Goal: Book appointment/travel/reservation

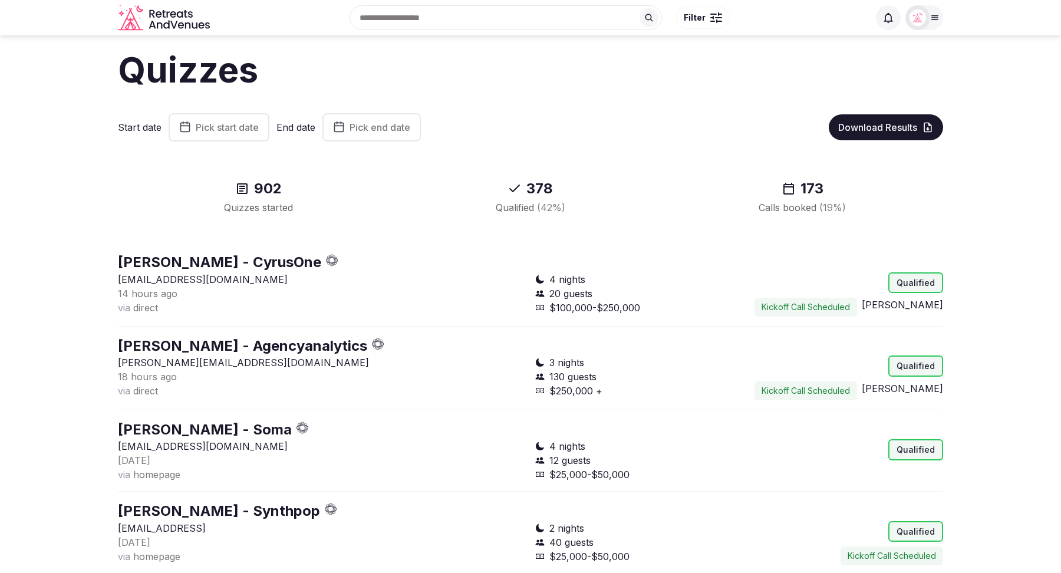
click at [216, 131] on span "Pick start date" at bounding box center [227, 127] width 63 height 12
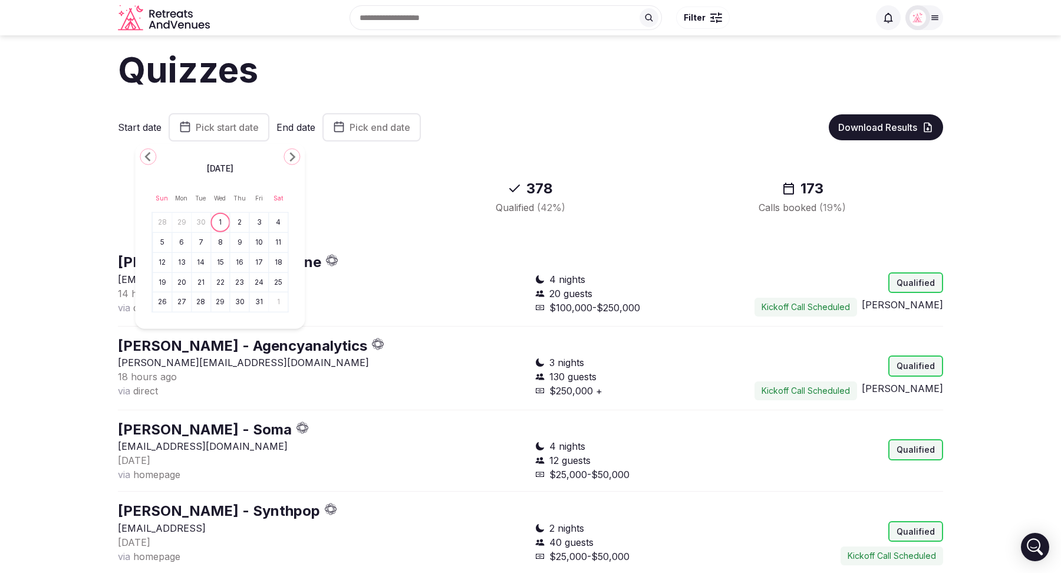
click at [151, 157] on icon "Go to the Previous Month" at bounding box center [148, 157] width 14 height 14
click at [185, 307] on button "29" at bounding box center [181, 302] width 17 height 17
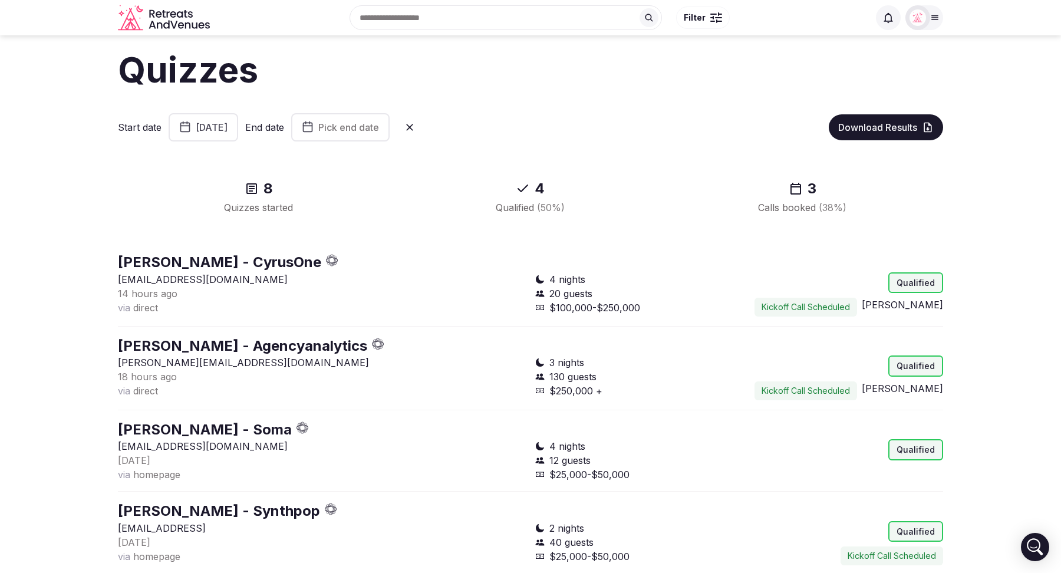
click at [379, 128] on span "Pick end date" at bounding box center [348, 127] width 61 height 12
click at [413, 218] on button "1" at bounding box center [411, 222] width 17 height 17
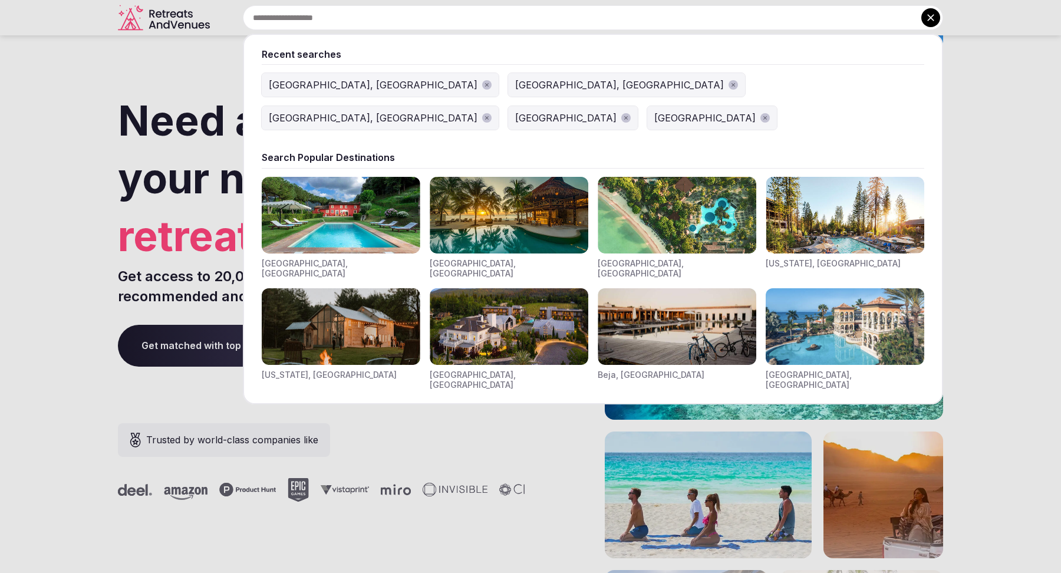
click at [470, 21] on input "text" at bounding box center [593, 17] width 700 height 25
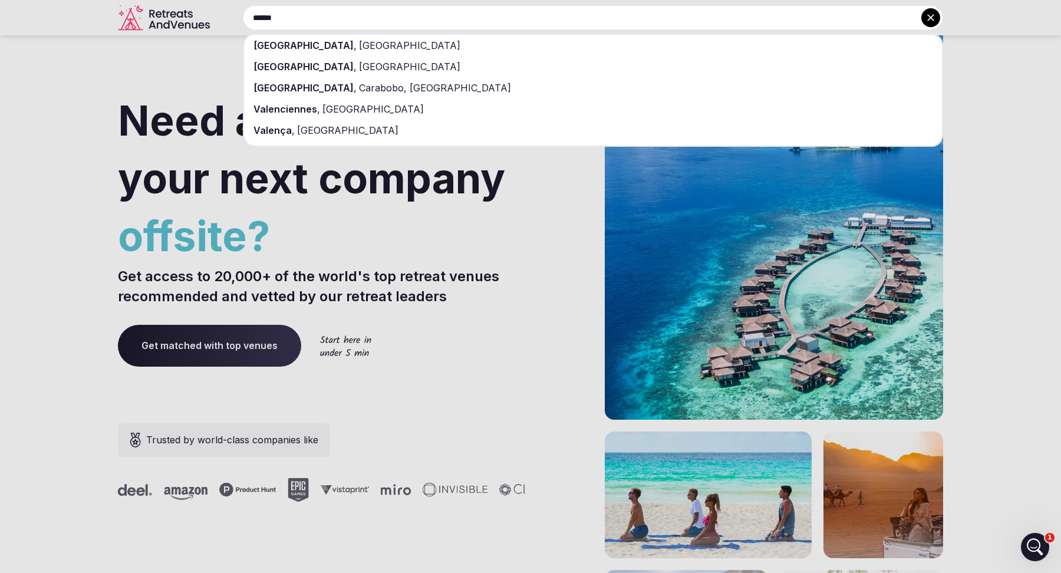
type input "******"
click at [425, 52] on div "Valencia , Spain" at bounding box center [593, 45] width 698 height 21
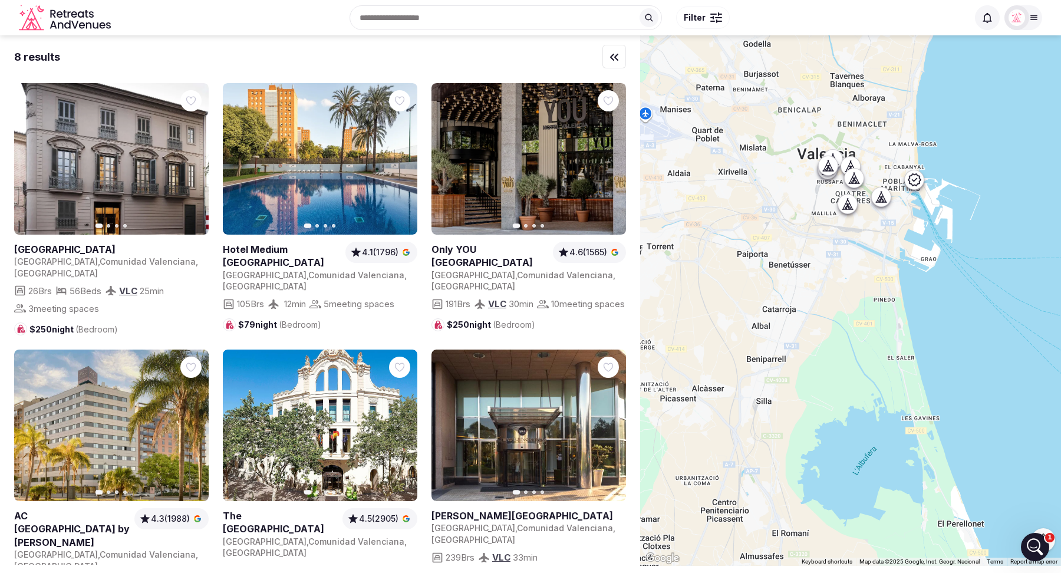
click at [689, 18] on span "Filter" at bounding box center [695, 18] width 22 height 12
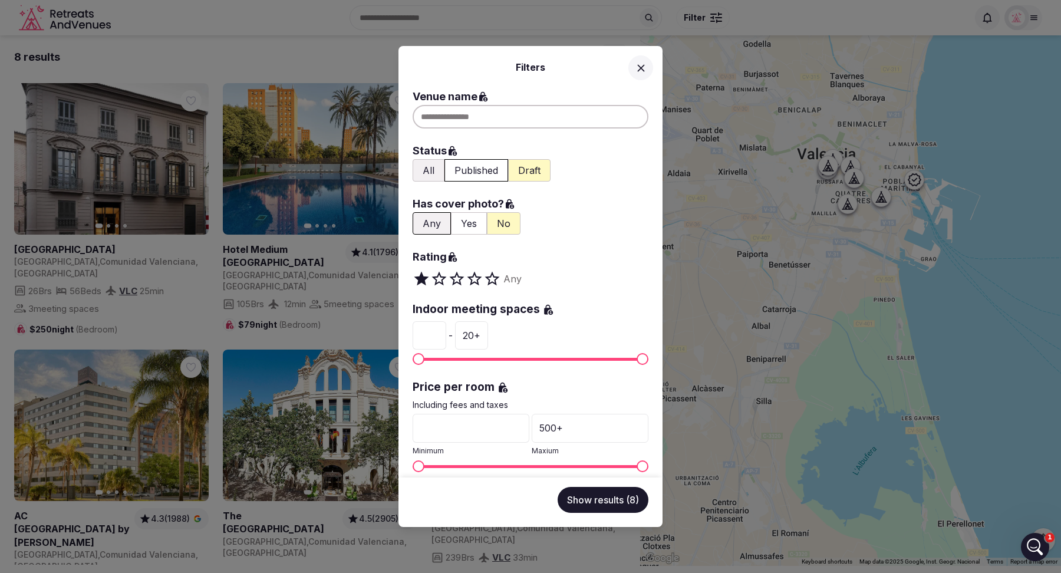
click at [426, 172] on button "All" at bounding box center [429, 170] width 32 height 22
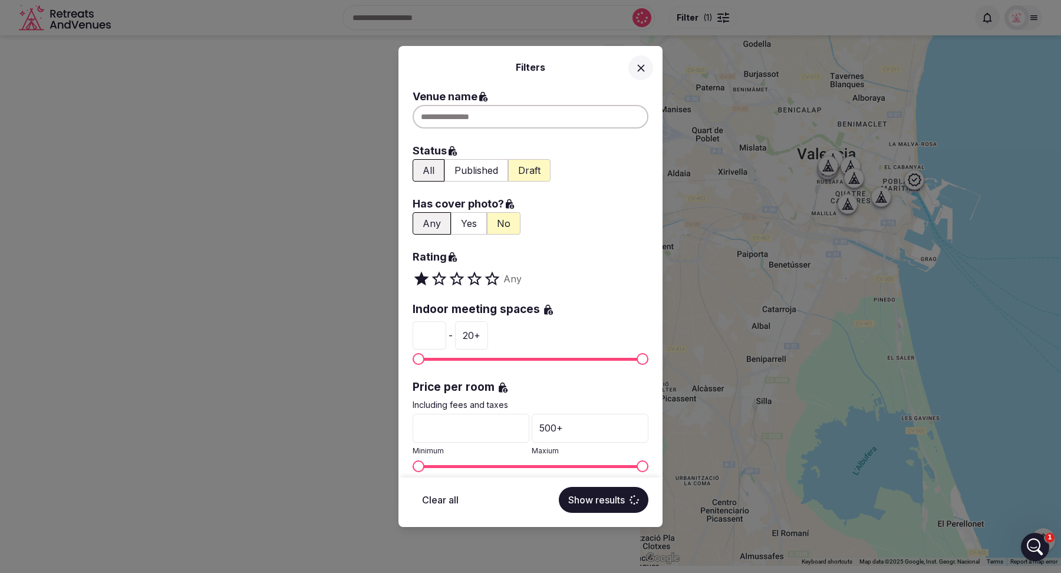
click at [466, 225] on button "Yes" at bounding box center [469, 223] width 36 height 22
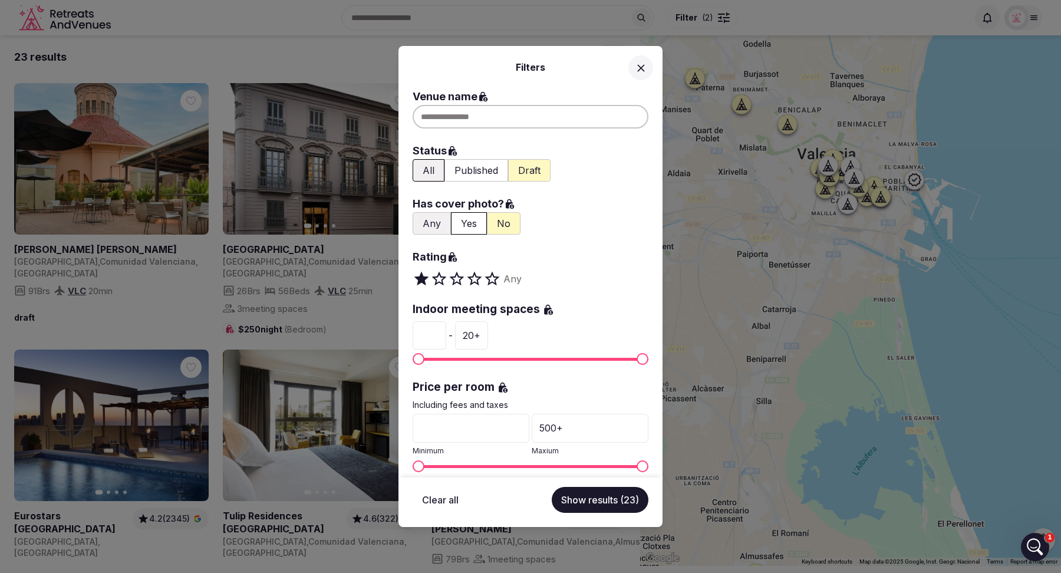
click at [598, 504] on button "Show results (23)" at bounding box center [600, 500] width 97 height 26
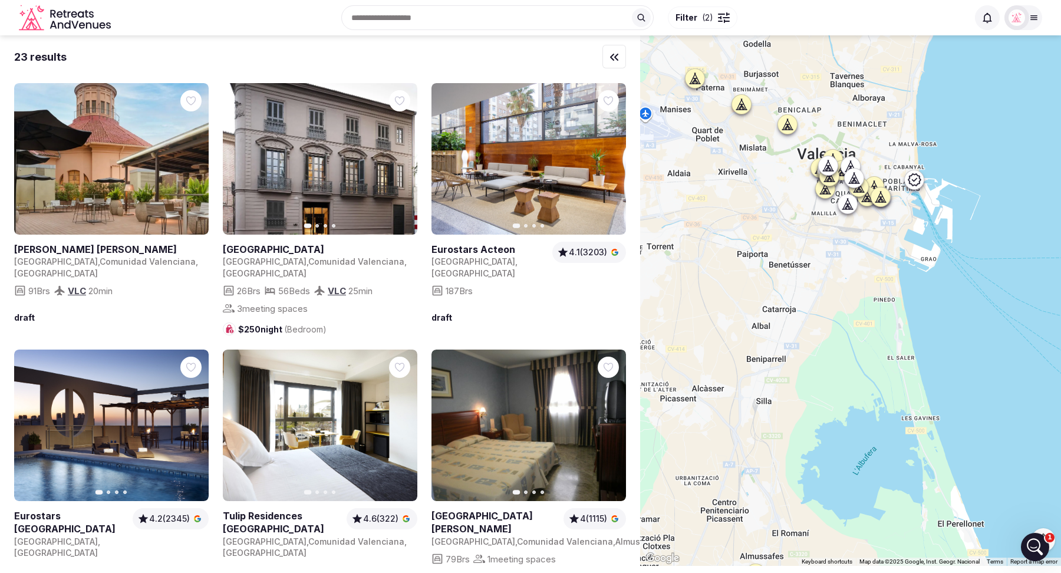
click at [707, 19] on span "( 2 )" at bounding box center [707, 18] width 11 height 12
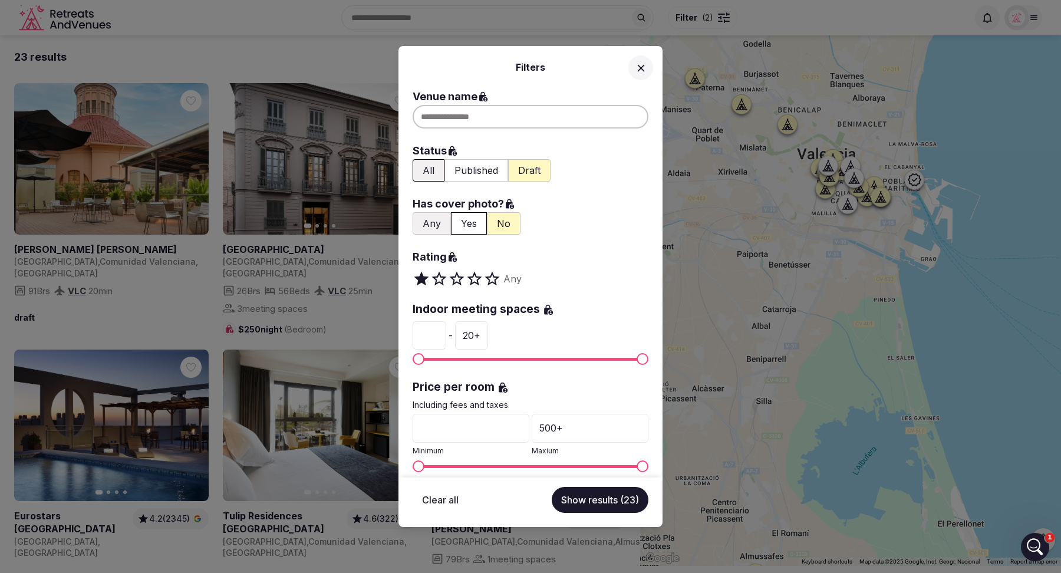
click at [479, 281] on span at bounding box center [479, 279] width 9 height 18
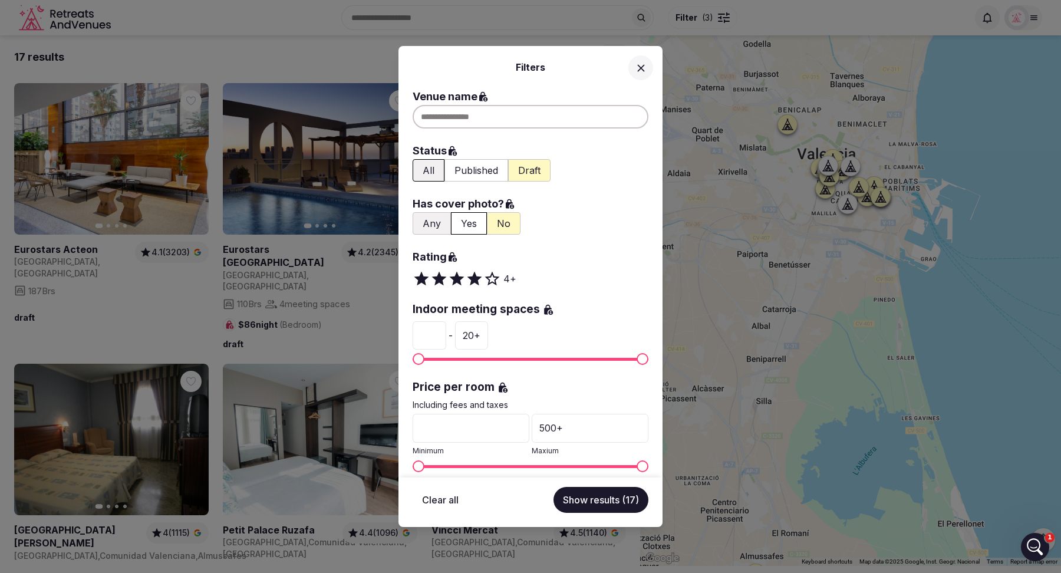
click at [429, 333] on input "*" at bounding box center [430, 335] width 34 height 28
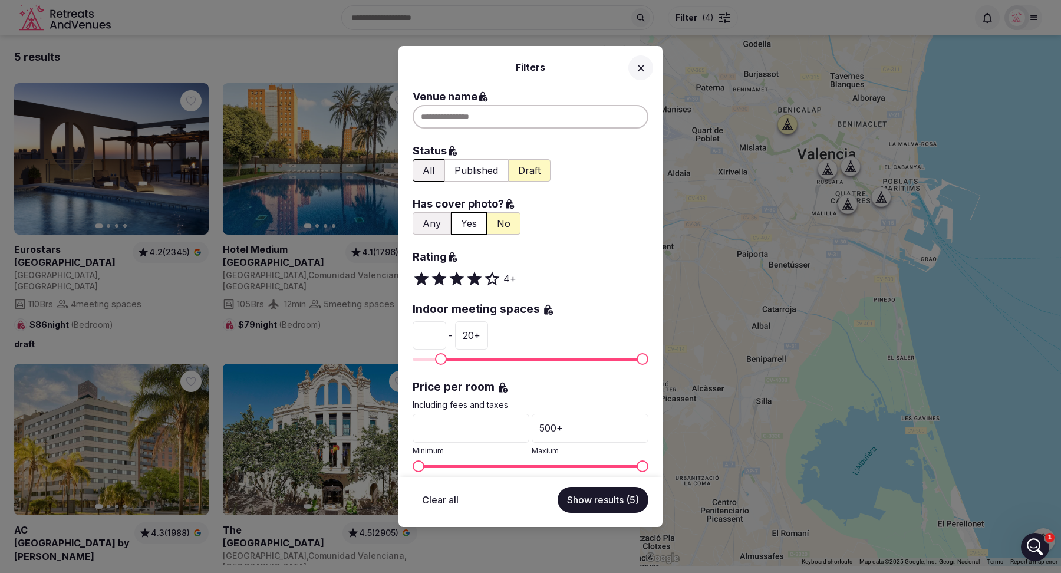
type input "*"
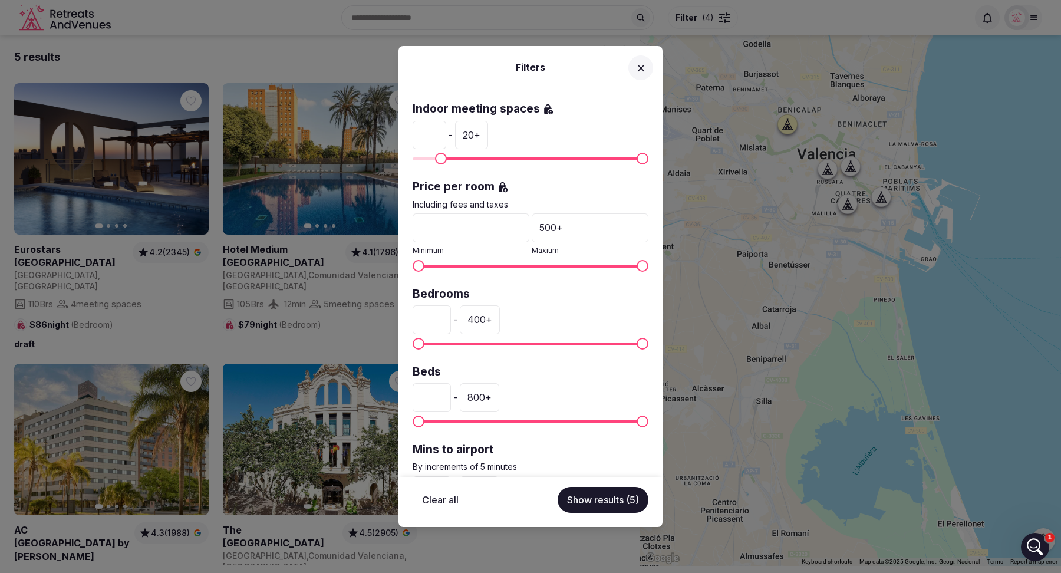
scroll to position [216, 0]
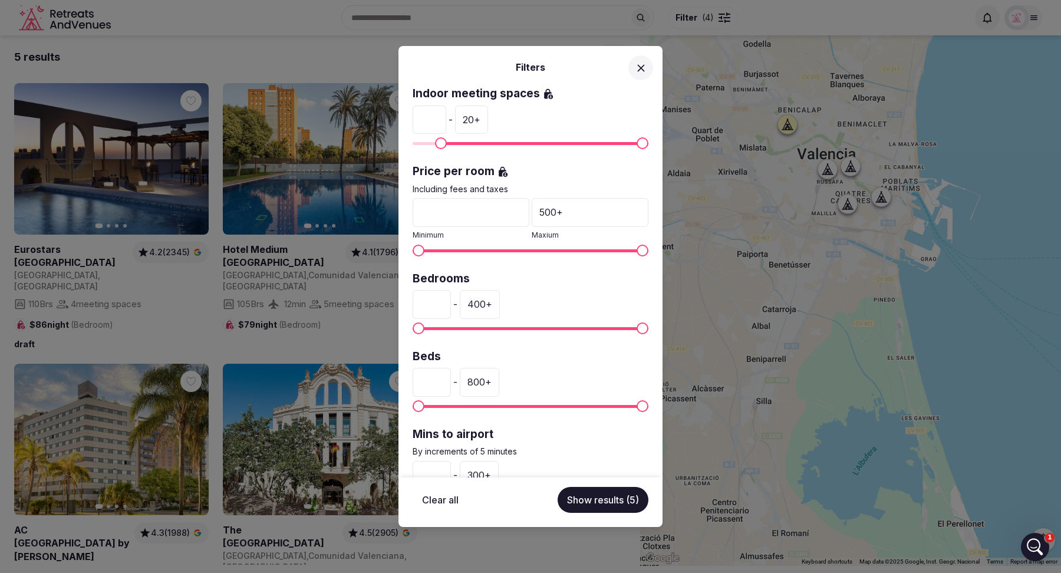
click at [432, 307] on input "*" at bounding box center [432, 304] width 38 height 28
type input "**"
click at [483, 300] on div "400 +" at bounding box center [480, 304] width 40 height 28
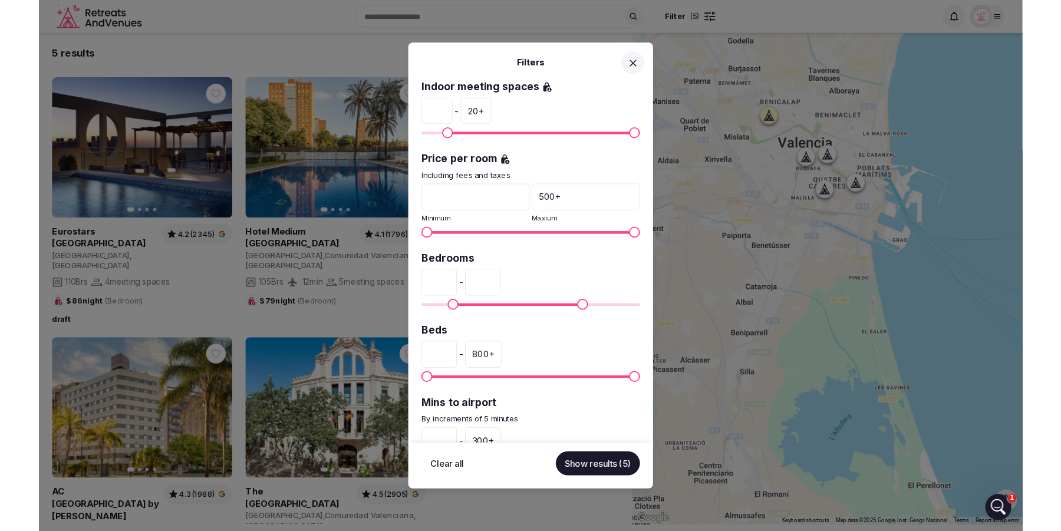
scroll to position [0, 0]
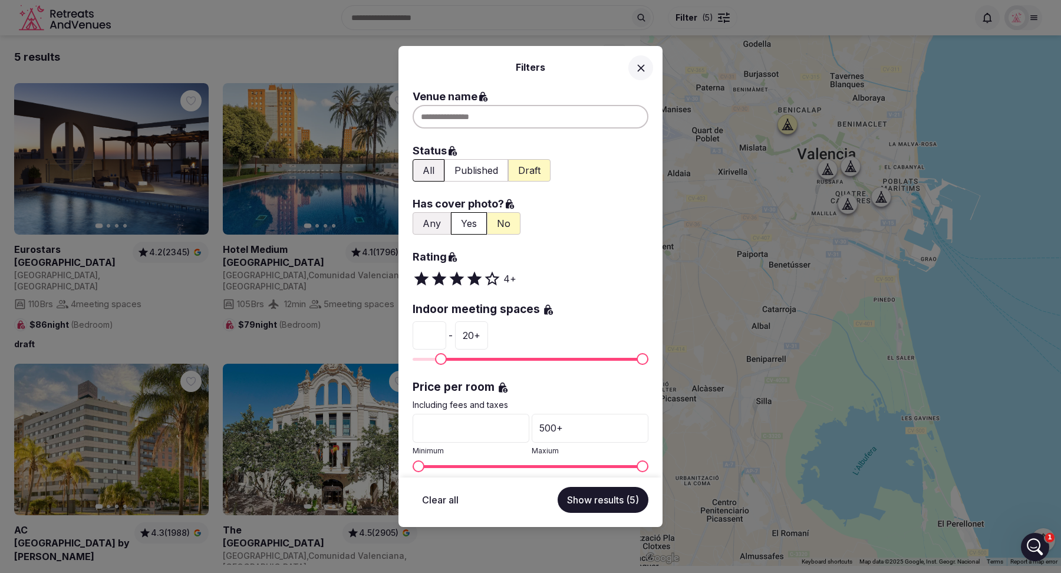
type input "***"
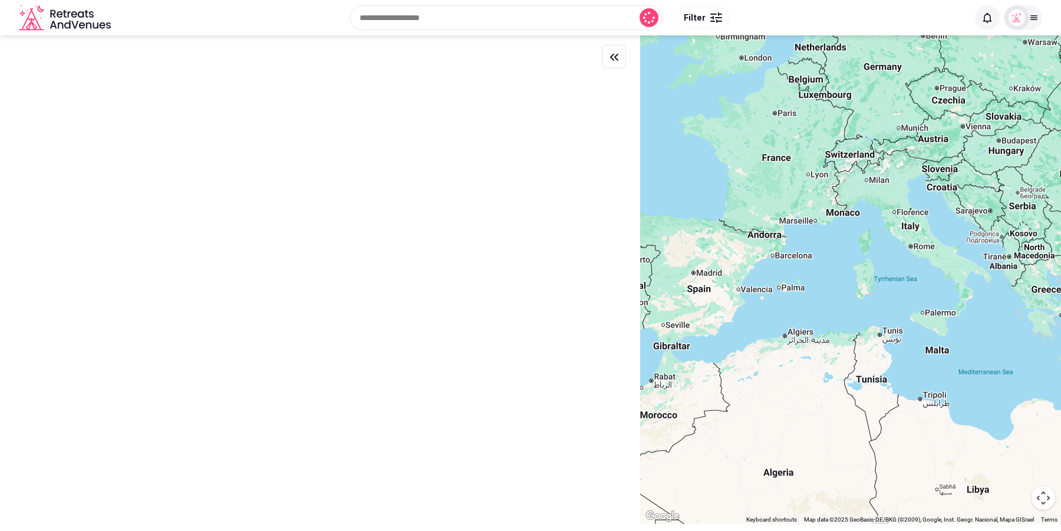
click at [417, 22] on div "Recent searches [GEOGRAPHIC_DATA], [GEOGRAPHIC_DATA] [GEOGRAPHIC_DATA], [GEOGRA…" at bounding box center [542, 17] width 853 height 51
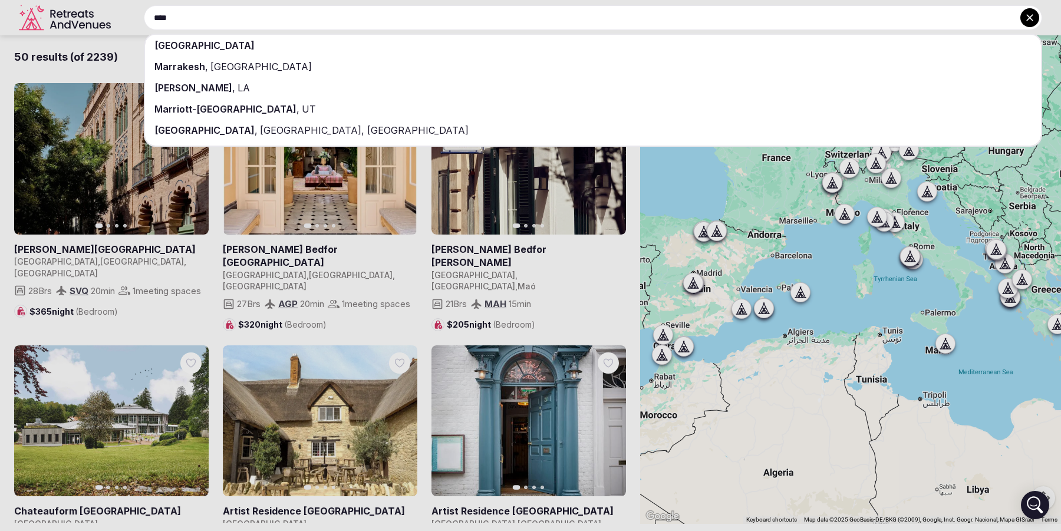
type input "****"
click at [427, 68] on div "[GEOGRAPHIC_DATA] , [GEOGRAPHIC_DATA]" at bounding box center [593, 66] width 896 height 21
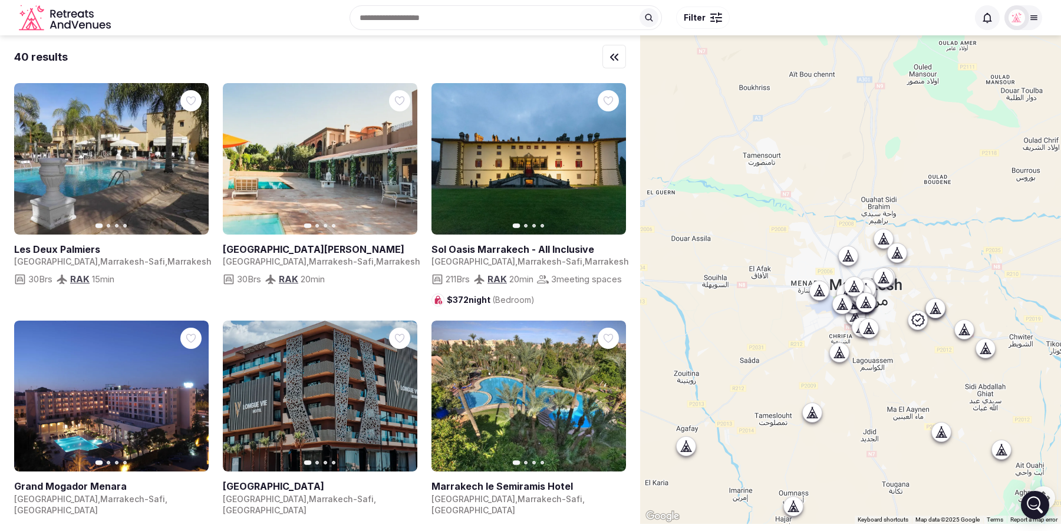
click at [542, 51] on div "40 results" at bounding box center [320, 57] width 612 height 15
click at [702, 19] on span "Filter" at bounding box center [695, 18] width 22 height 12
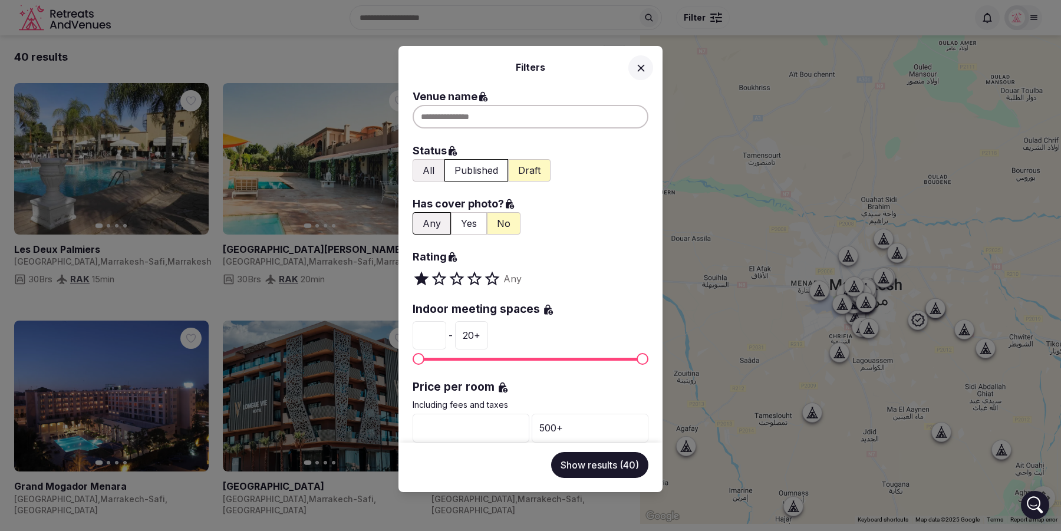
click at [434, 174] on button "All" at bounding box center [429, 170] width 32 height 22
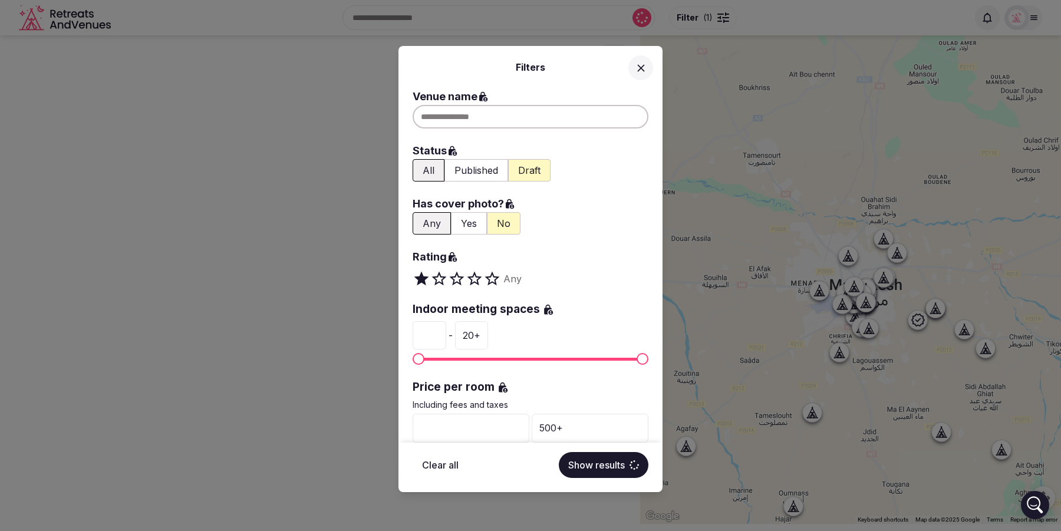
click at [466, 225] on button "Yes" at bounding box center [469, 223] width 36 height 22
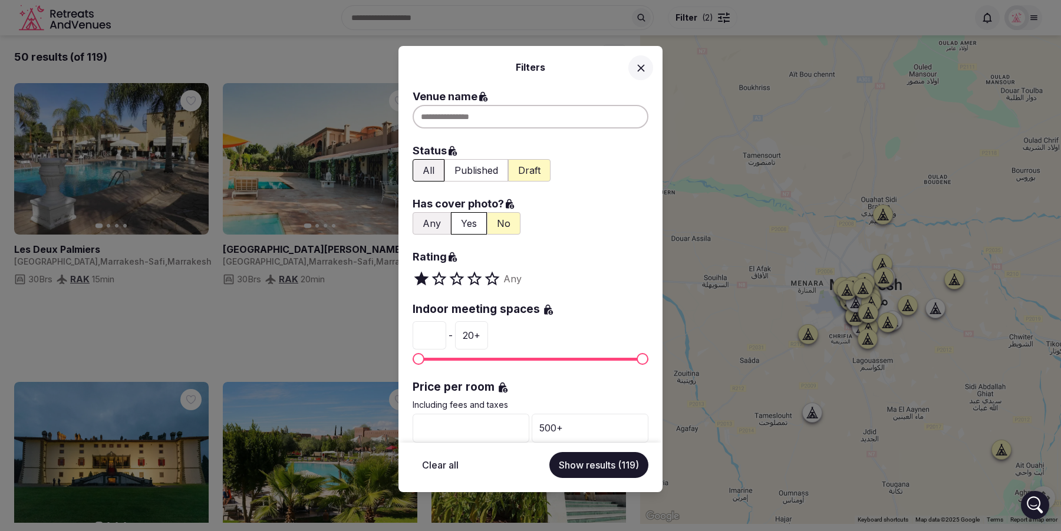
click at [603, 465] on button "Show results (119)" at bounding box center [599, 465] width 99 height 26
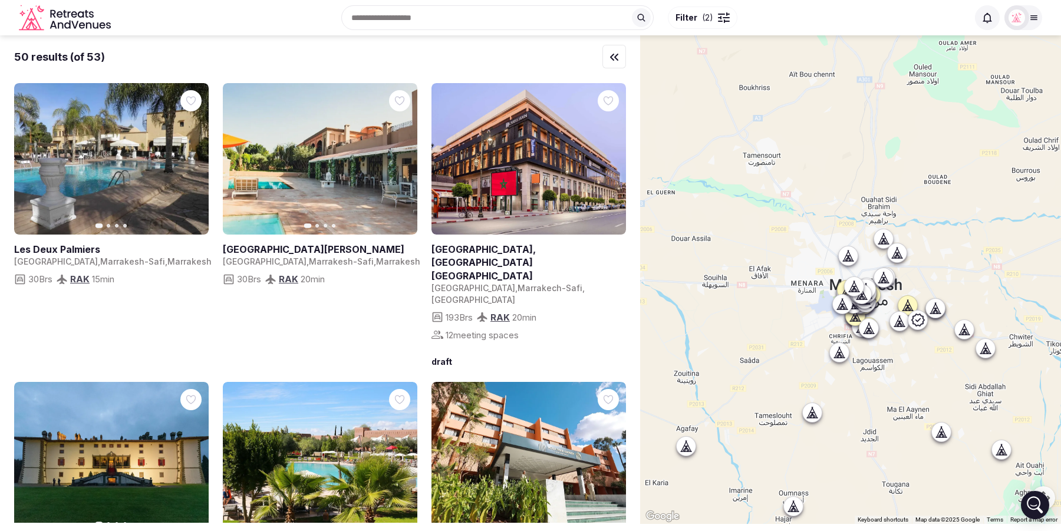
click at [693, 19] on span "Filter" at bounding box center [687, 18] width 22 height 12
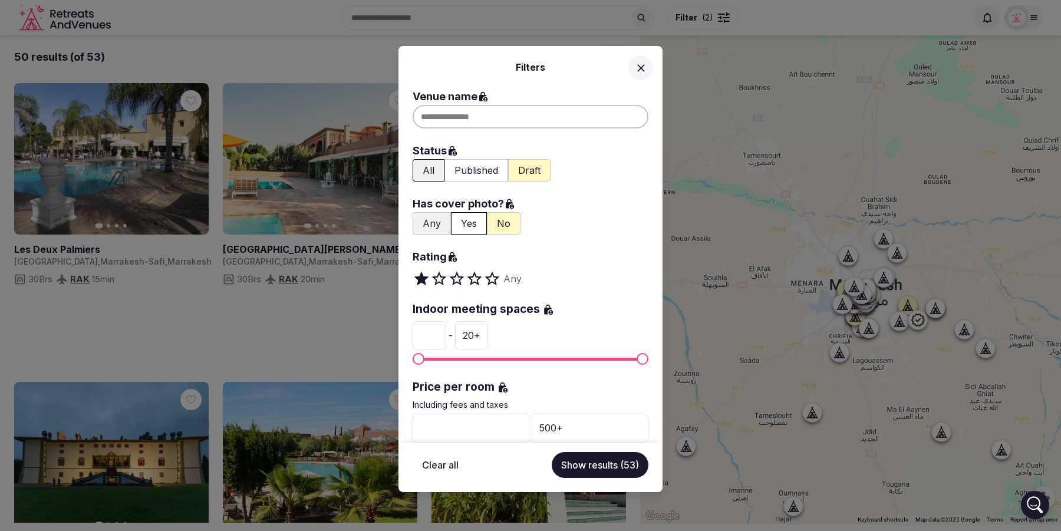
click at [478, 220] on button "Yes" at bounding box center [469, 223] width 36 height 22
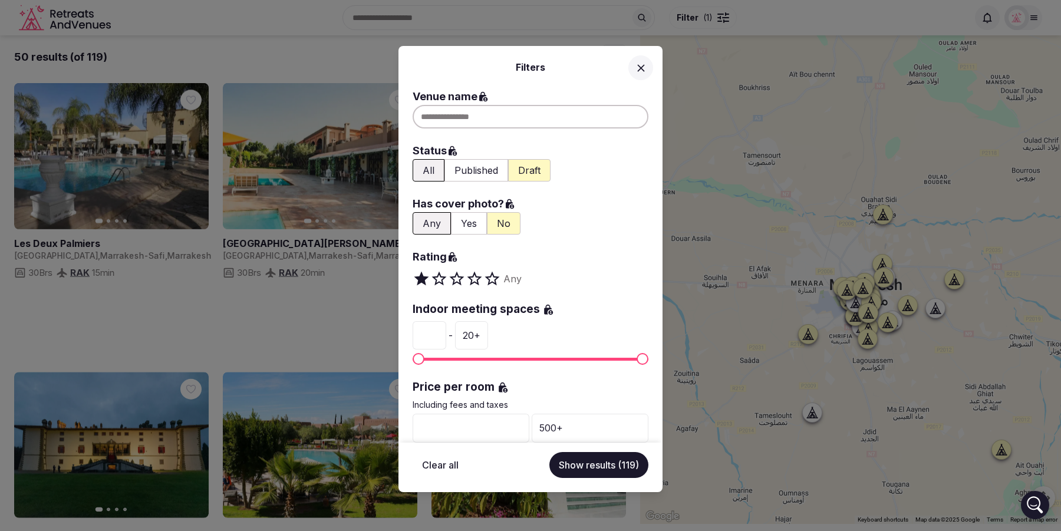
click at [431, 176] on button "All" at bounding box center [429, 170] width 32 height 22
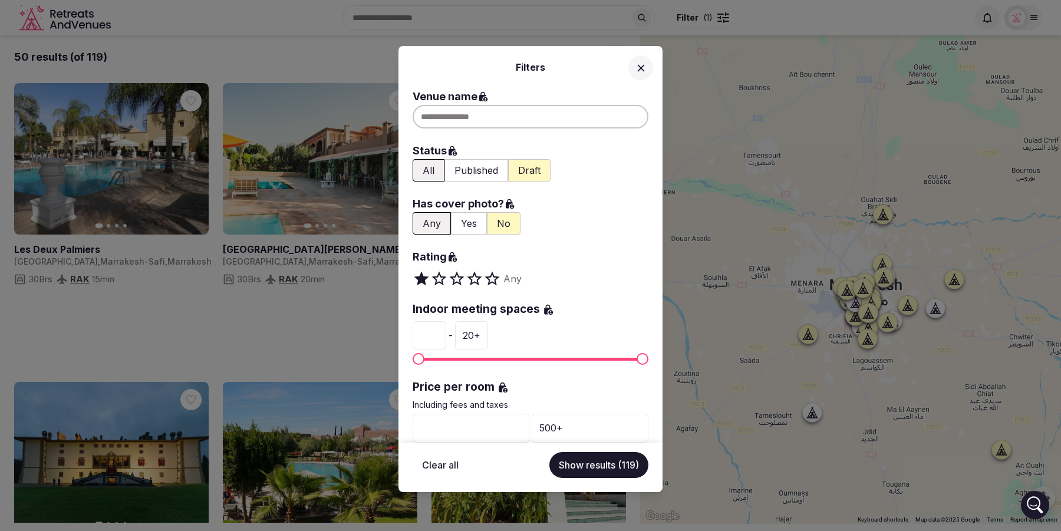
click at [588, 460] on button "Show results (119)" at bounding box center [599, 465] width 99 height 26
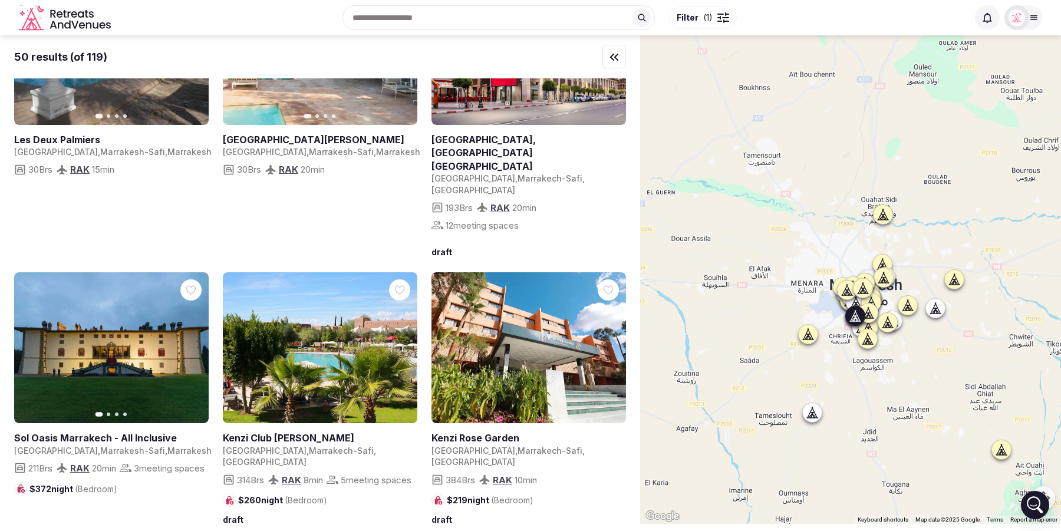
scroll to position [57, 0]
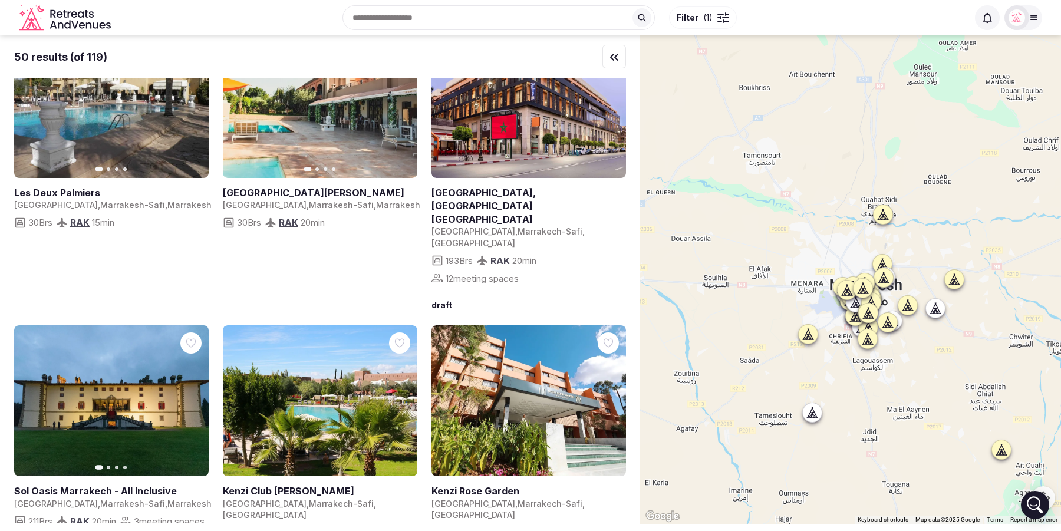
click at [699, 25] on button "Filter ( 1 )" at bounding box center [703, 17] width 68 height 22
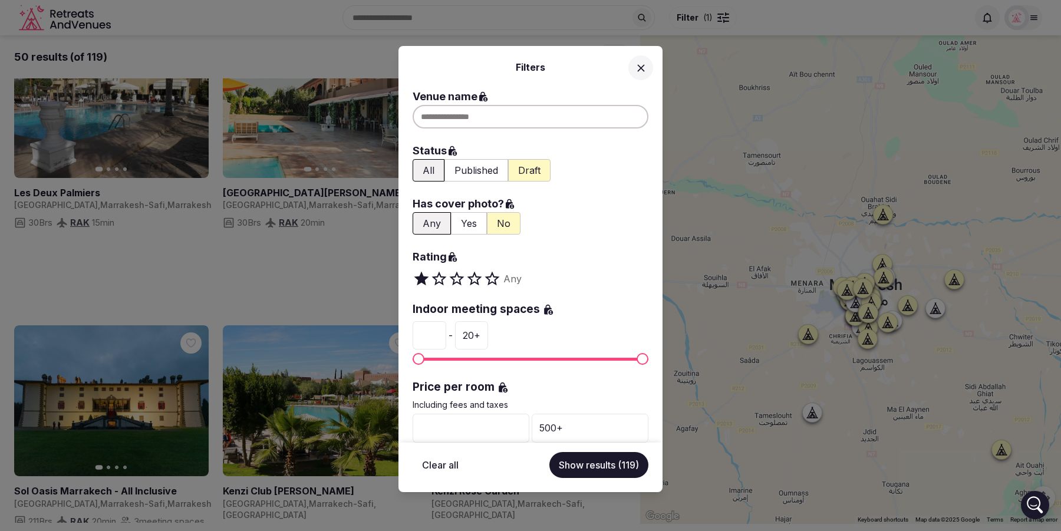
click at [462, 228] on button "Yes" at bounding box center [469, 223] width 36 height 22
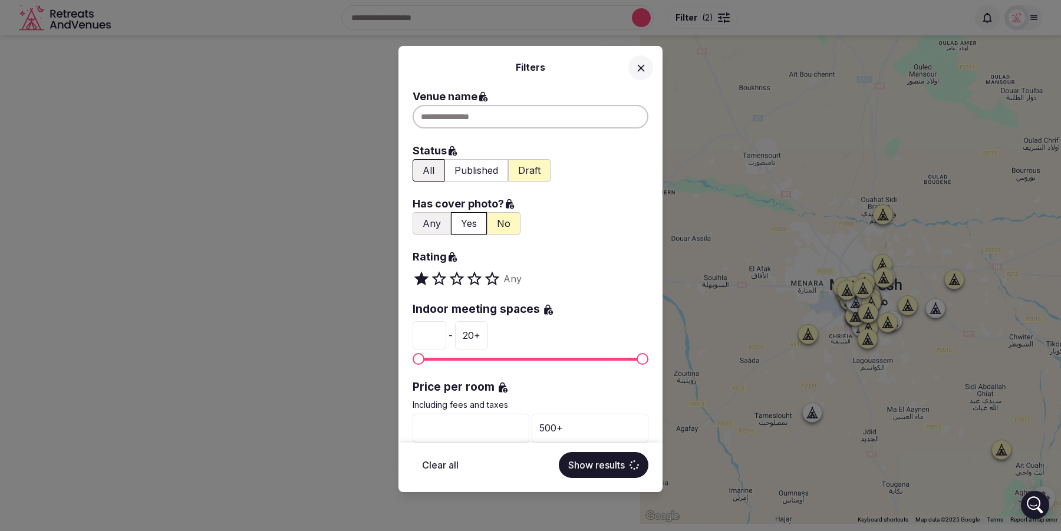
scroll to position [0, 0]
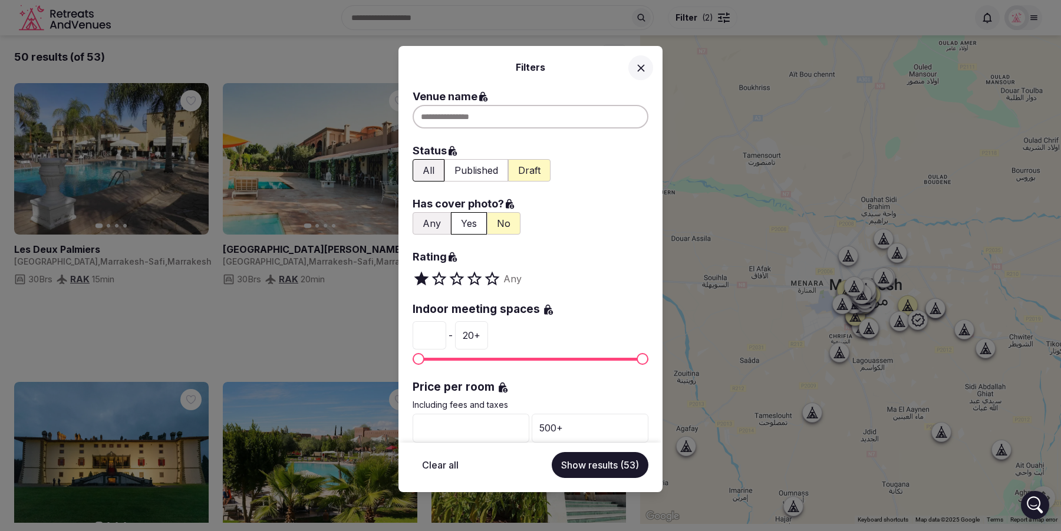
click at [601, 470] on button "Show results (53)" at bounding box center [600, 465] width 97 height 26
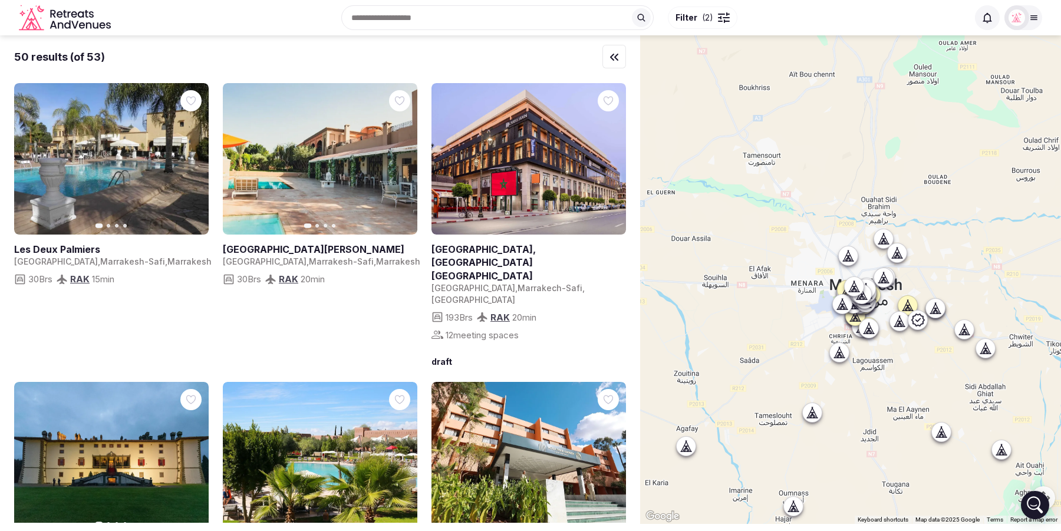
click at [686, 19] on span "Filter" at bounding box center [687, 18] width 22 height 12
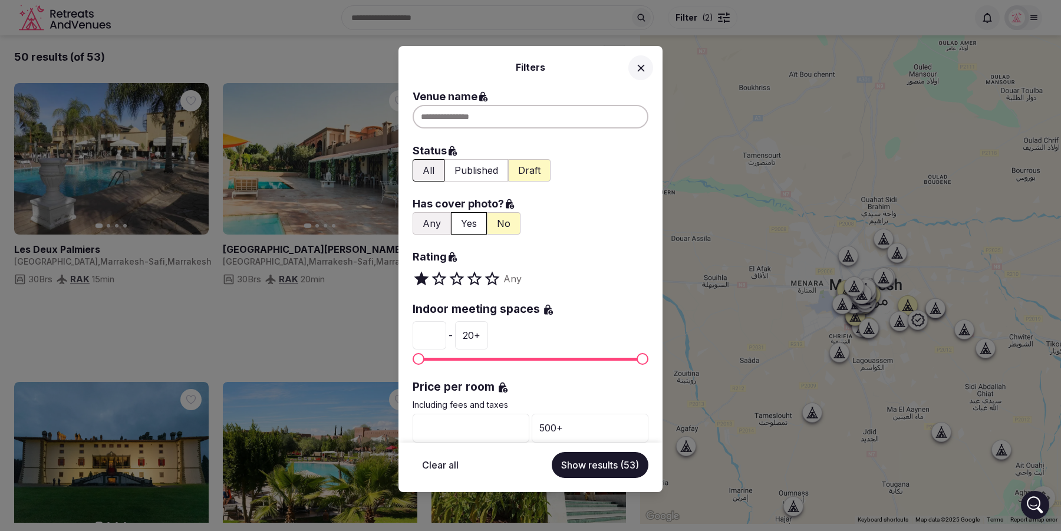
click at [476, 279] on span at bounding box center [479, 279] width 9 height 18
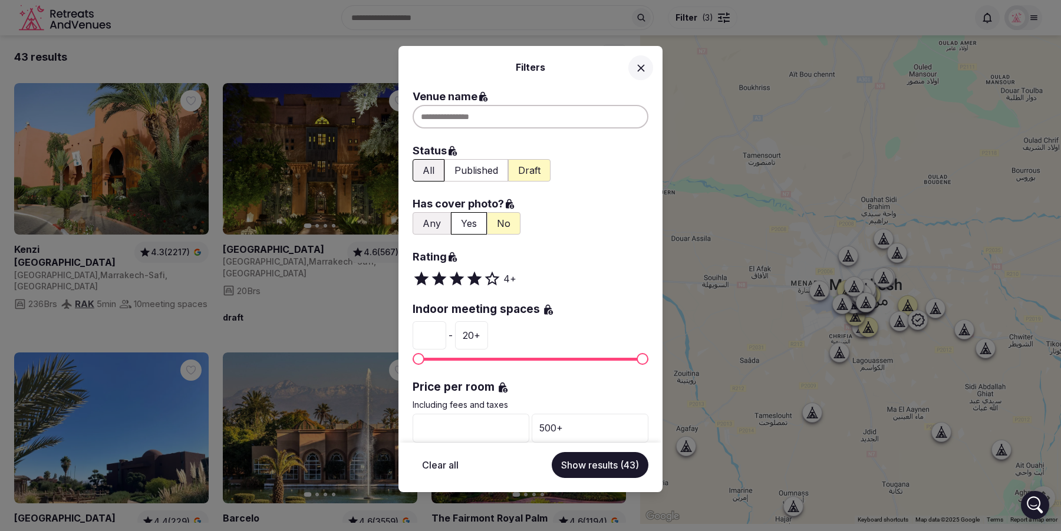
click at [608, 462] on button "Show results (43)" at bounding box center [600, 465] width 97 height 26
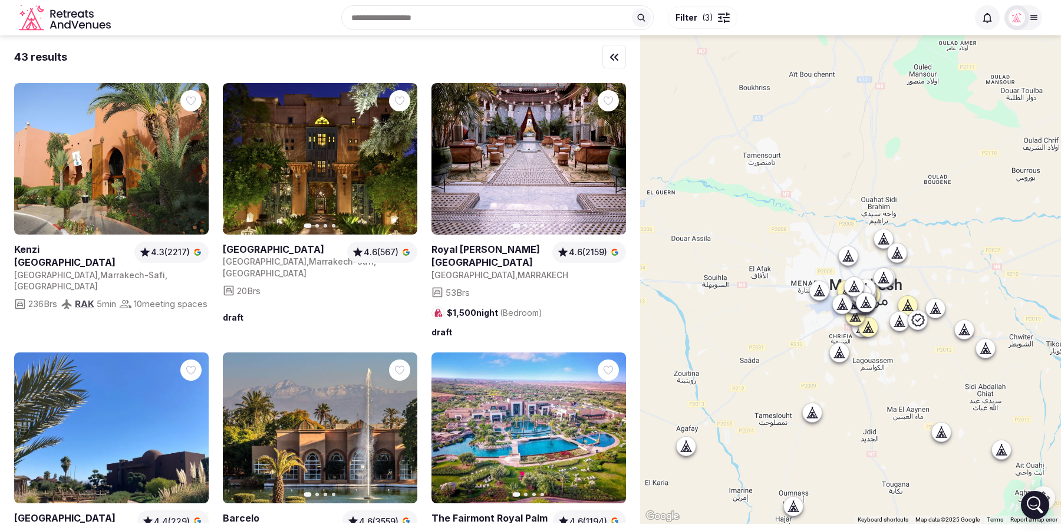
click at [705, 17] on span "( 3 )" at bounding box center [707, 18] width 11 height 12
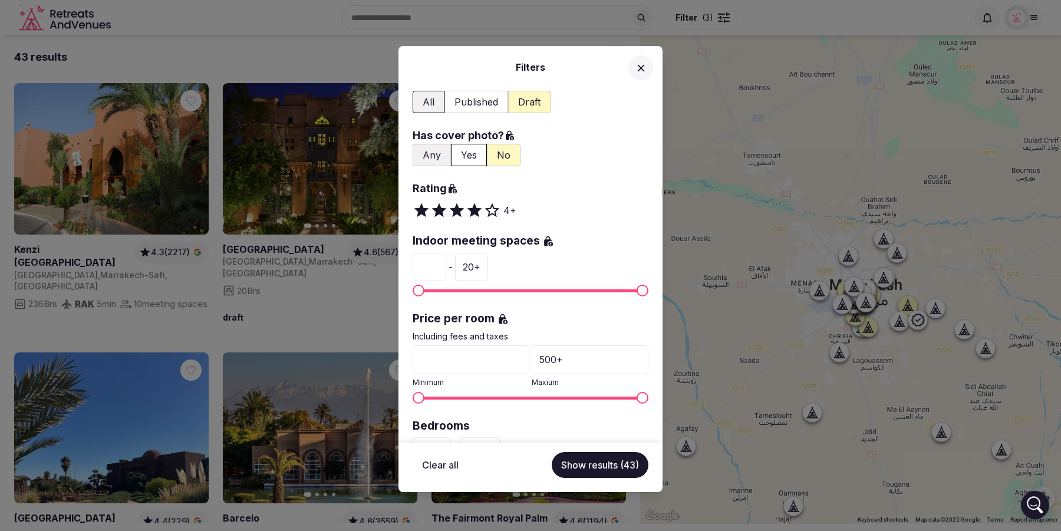
scroll to position [71, 0]
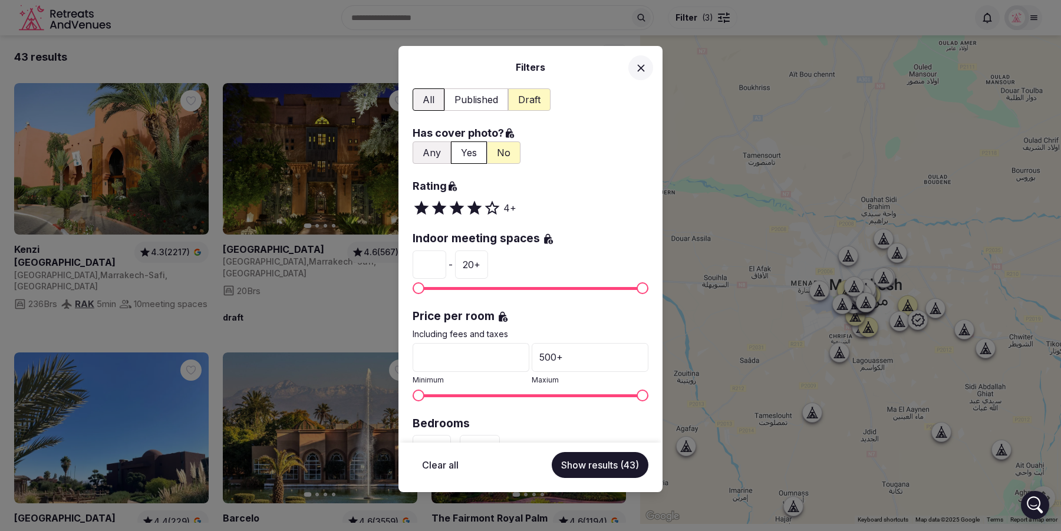
click at [429, 264] on input "*" at bounding box center [430, 265] width 34 height 28
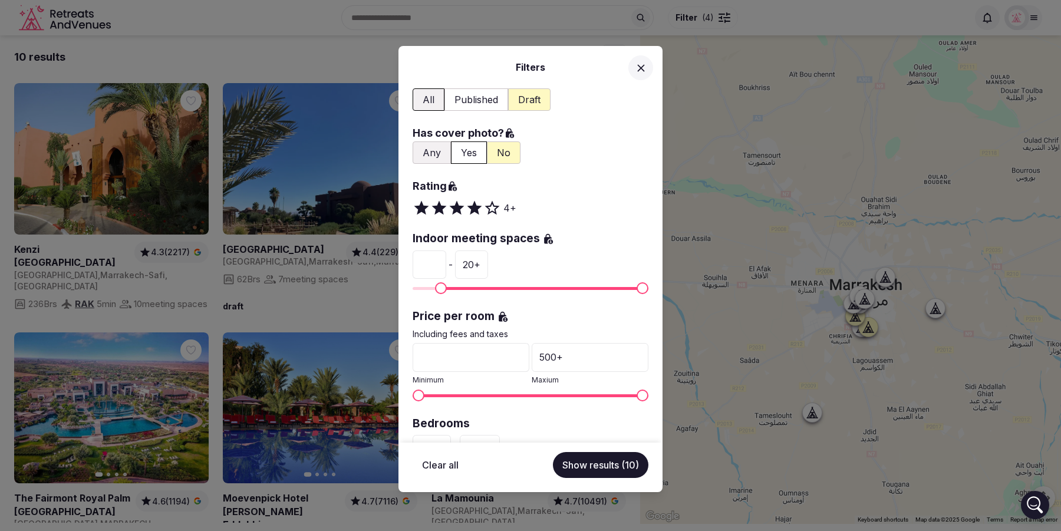
type input "*"
click at [603, 463] on button "Show results (10)" at bounding box center [601, 465] width 96 height 26
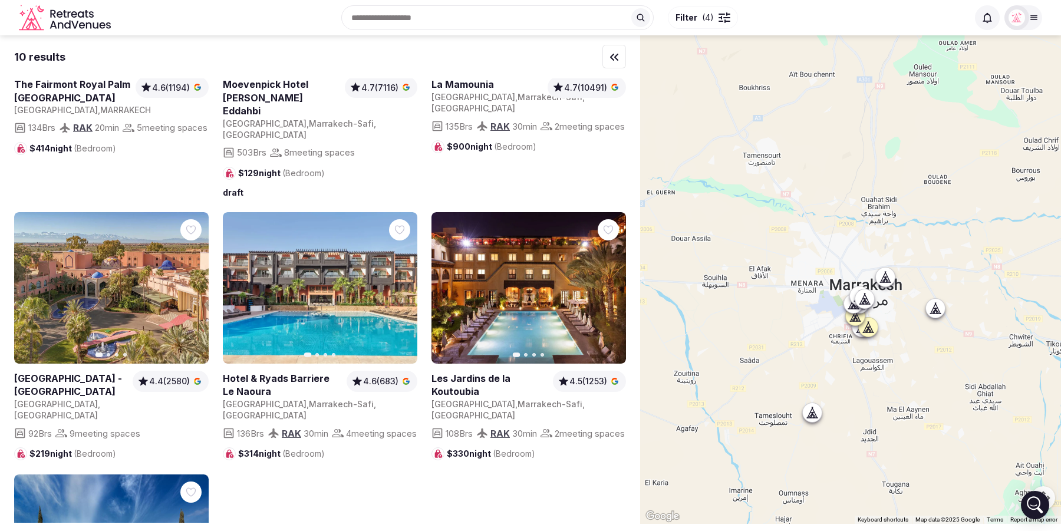
scroll to position [0, 0]
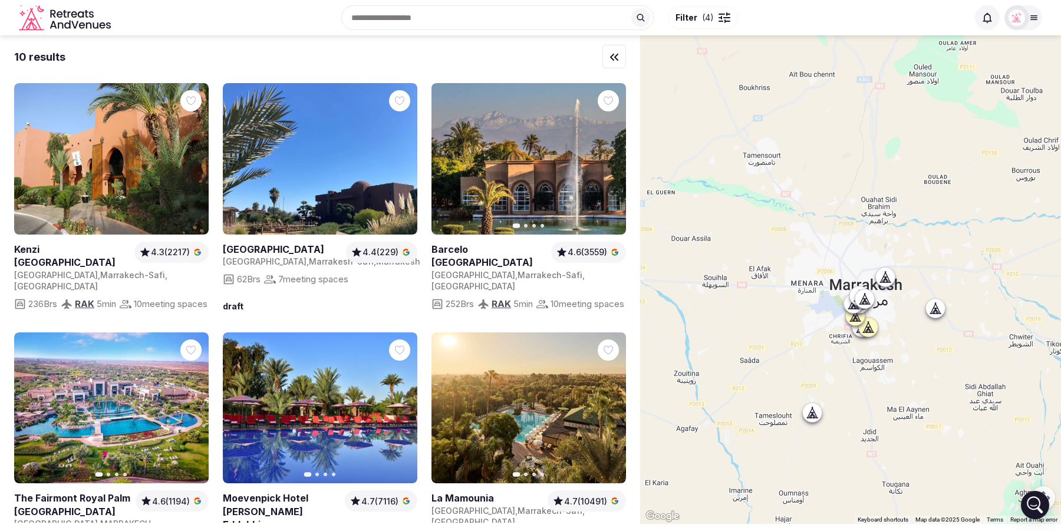
click at [689, 21] on span "Filter" at bounding box center [687, 18] width 22 height 12
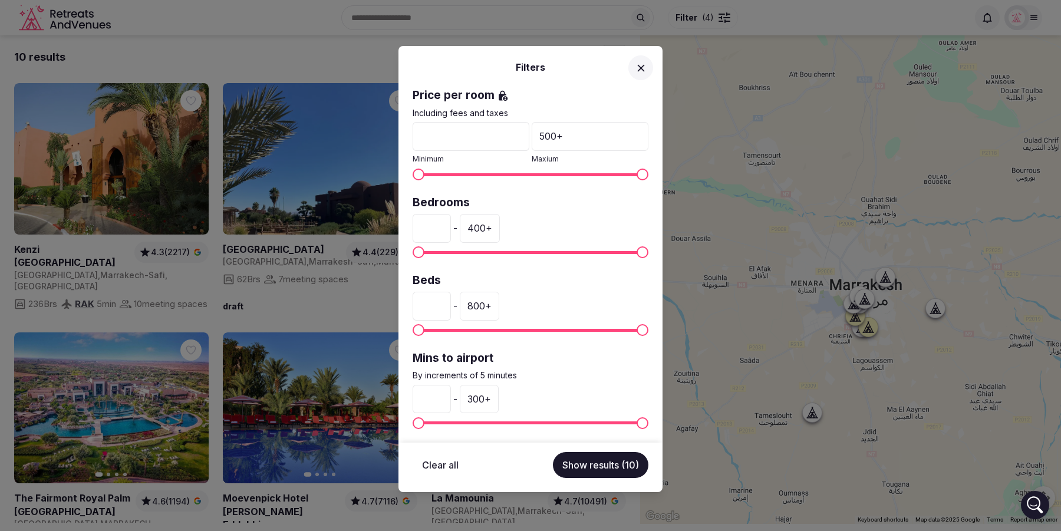
scroll to position [294, 0]
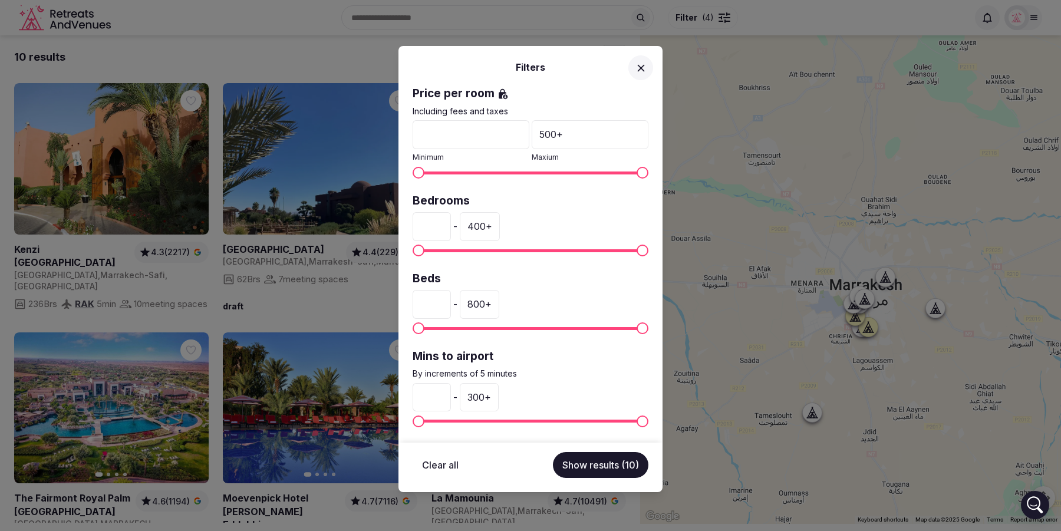
click at [435, 226] on input "*" at bounding box center [432, 226] width 38 height 28
type input "**"
click at [481, 218] on div "400 +" at bounding box center [480, 226] width 40 height 28
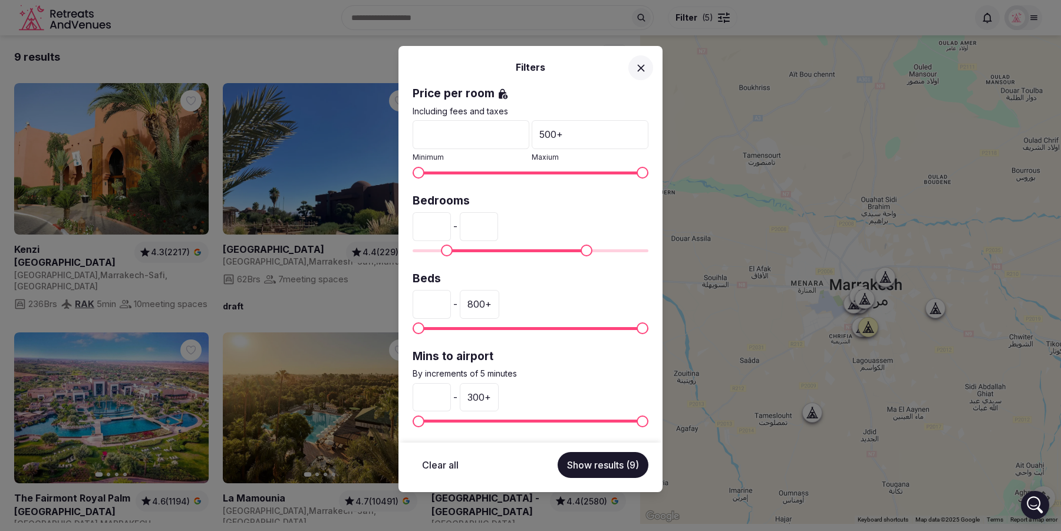
type input "***"
click at [590, 465] on button "Show results (9)" at bounding box center [603, 465] width 91 height 26
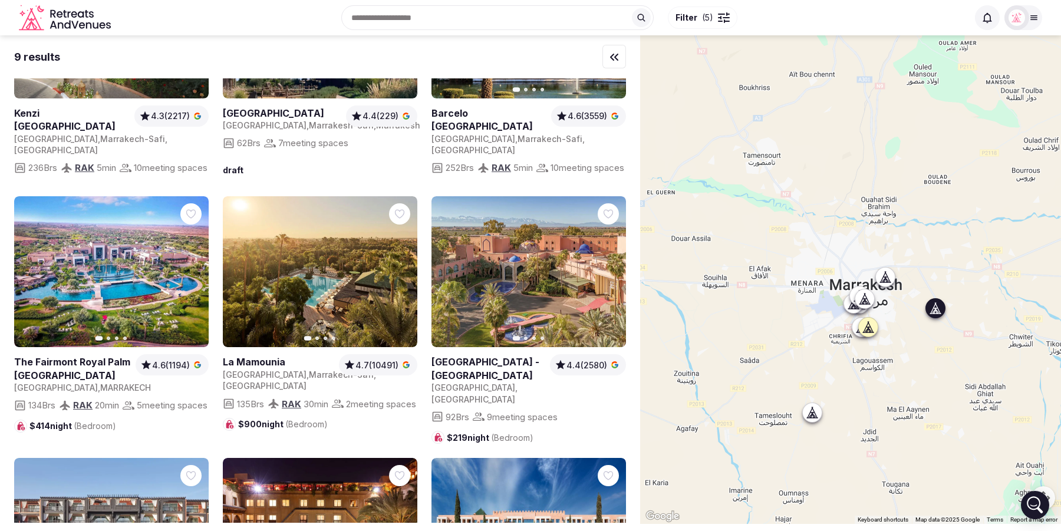
scroll to position [0, 0]
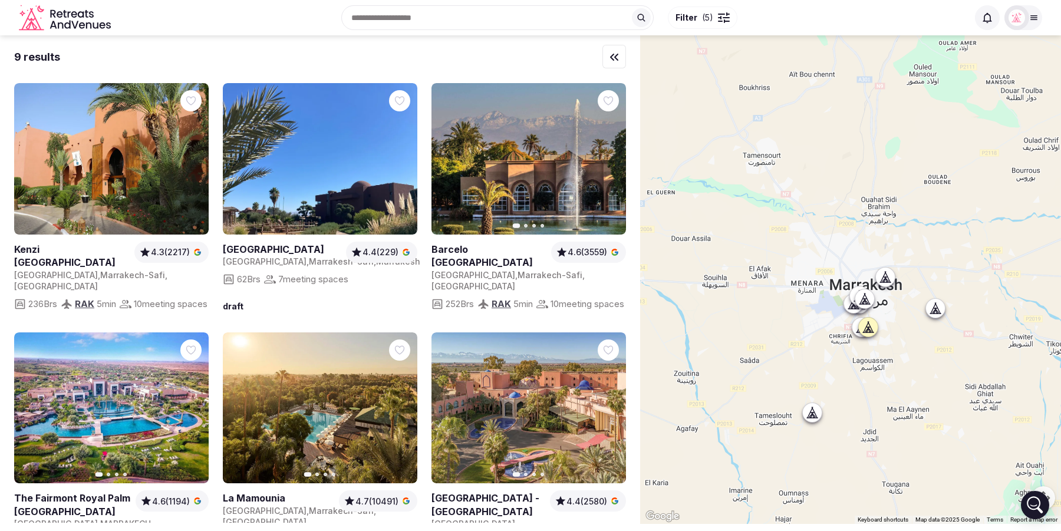
click at [700, 12] on span "Filter ( 5 )" at bounding box center [695, 18] width 38 height 12
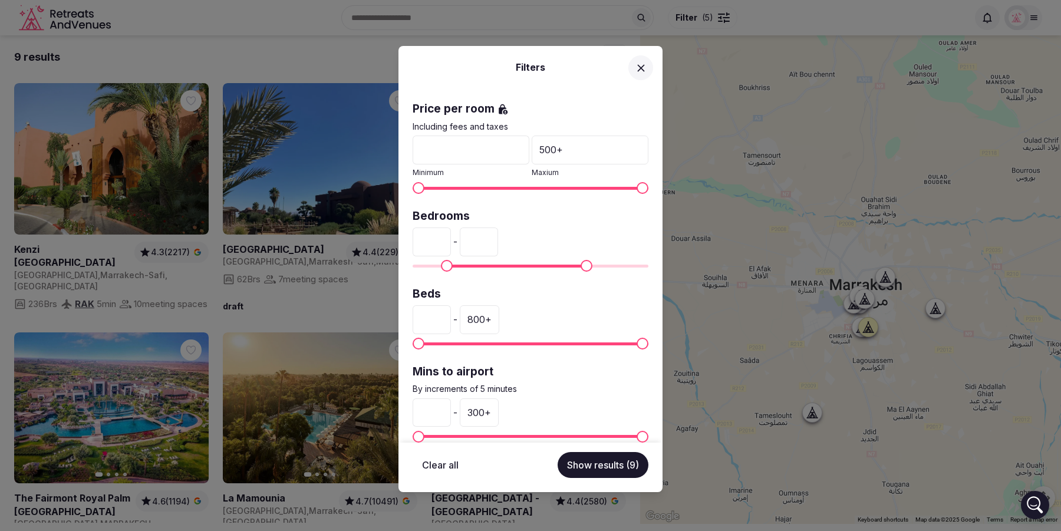
scroll to position [294, 0]
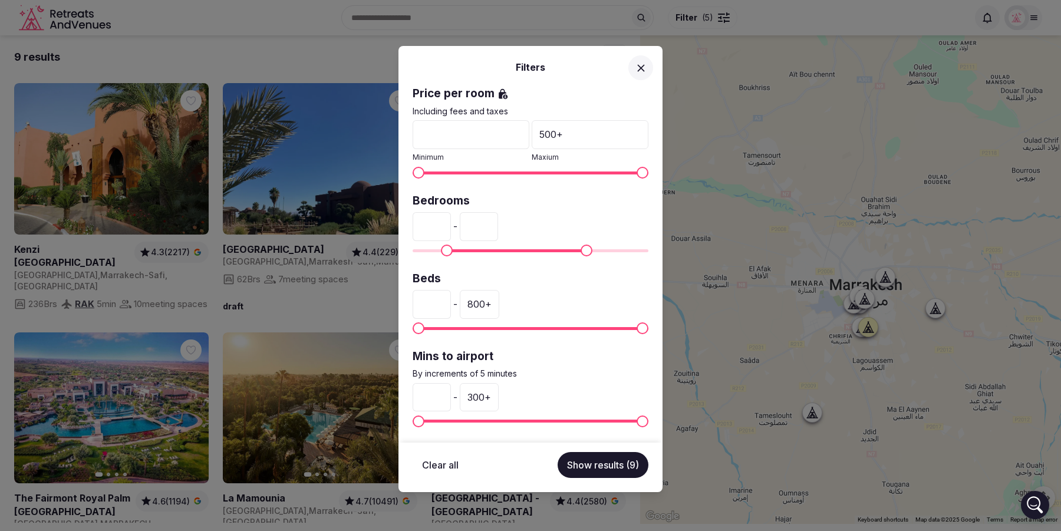
click at [488, 394] on div "300 +" at bounding box center [479, 397] width 39 height 28
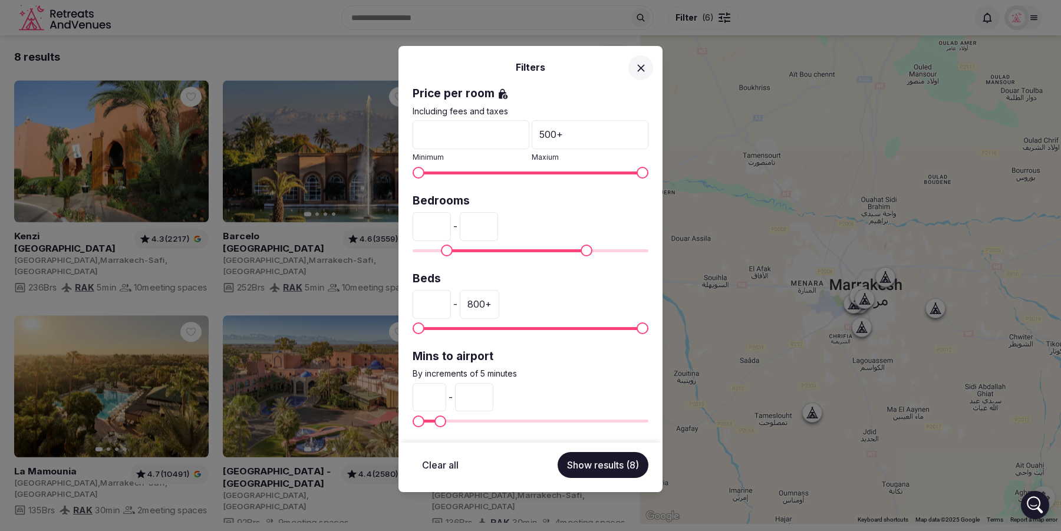
type input "*"
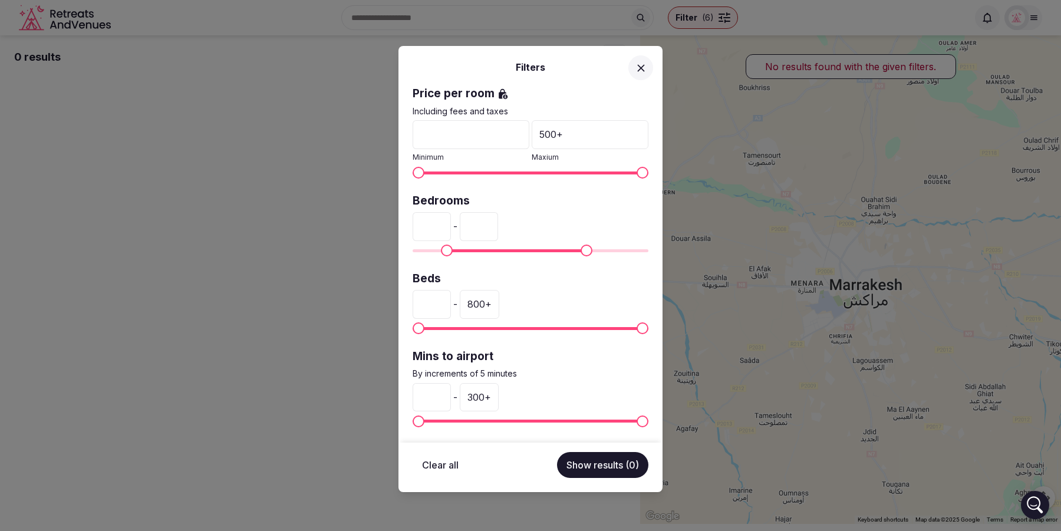
click at [482, 393] on div "300 +" at bounding box center [479, 397] width 39 height 28
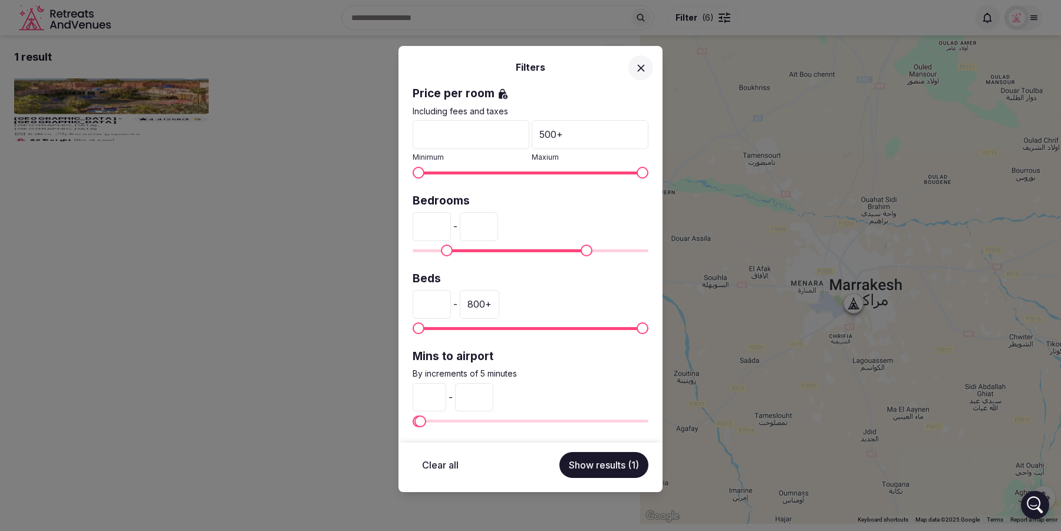
type input "**"
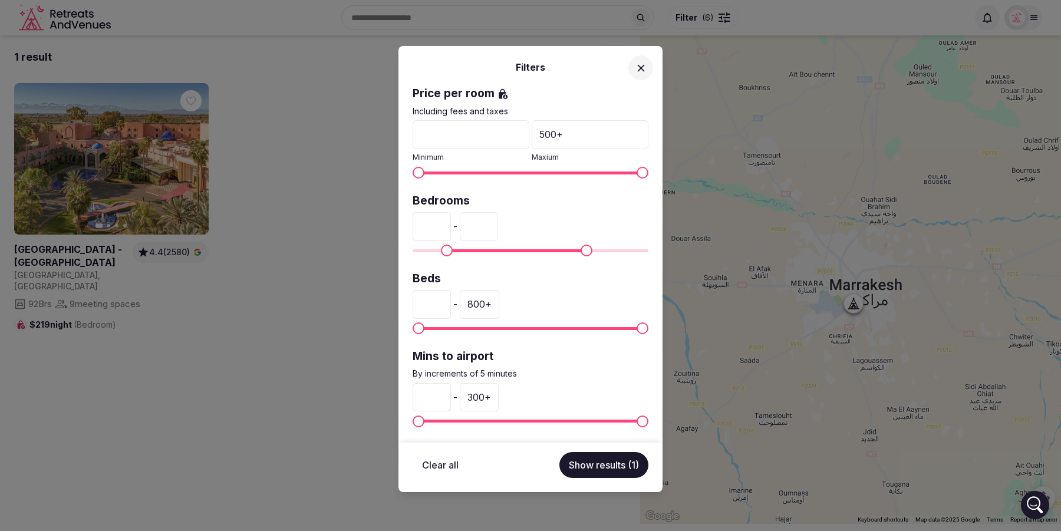
click at [478, 397] on div "300 +" at bounding box center [479, 397] width 39 height 28
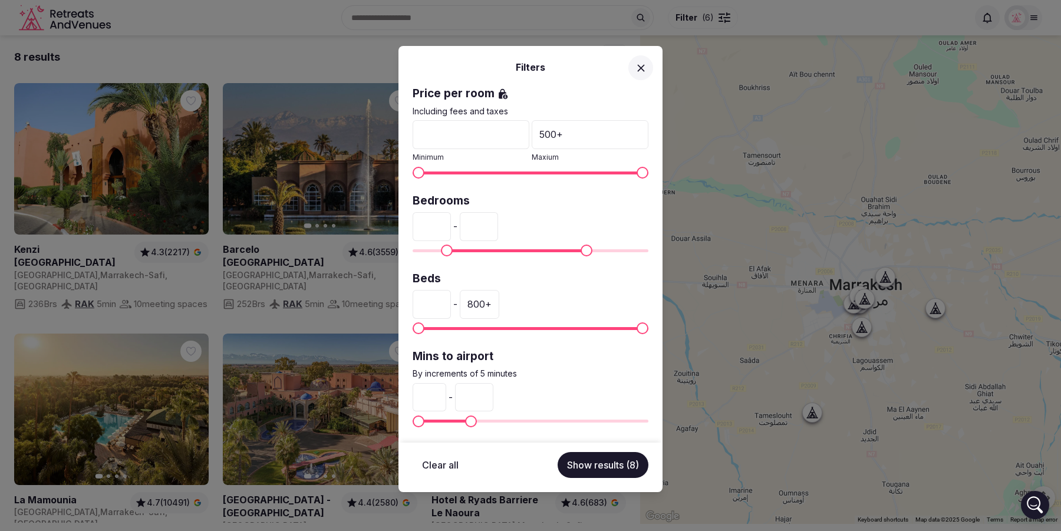
click at [465, 419] on span "Maximum" at bounding box center [471, 422] width 12 height 12
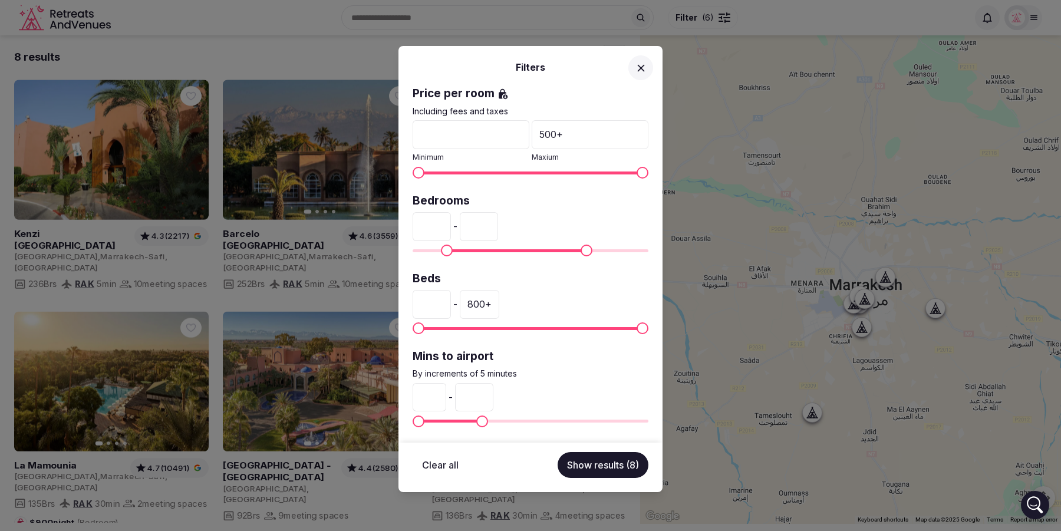
type input "**"
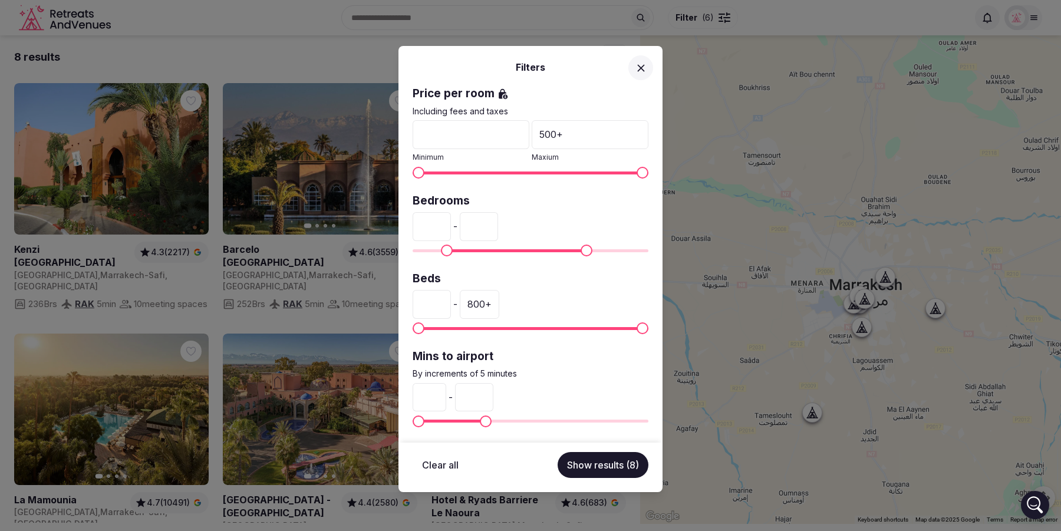
click at [591, 459] on button "Show results (8)" at bounding box center [603, 465] width 91 height 26
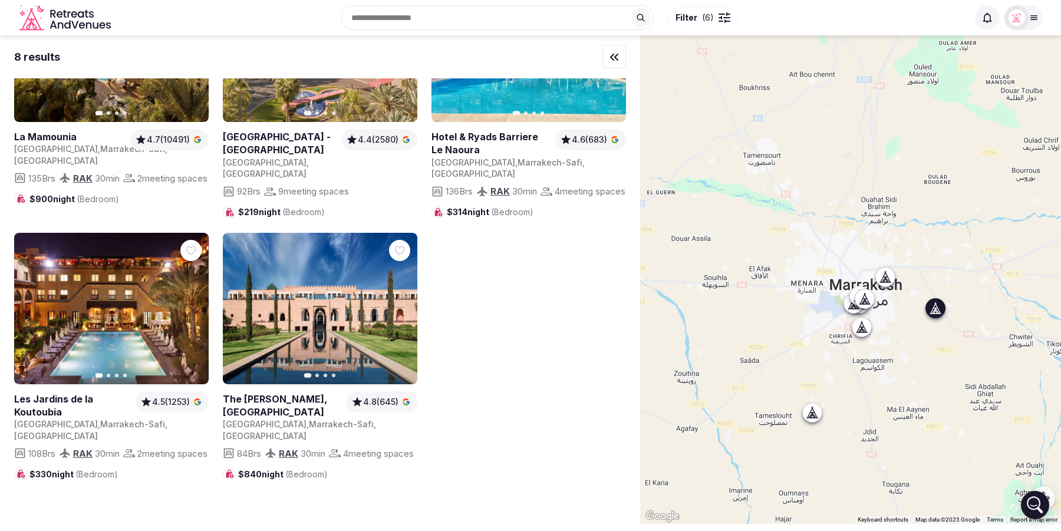
scroll to position [0, 0]
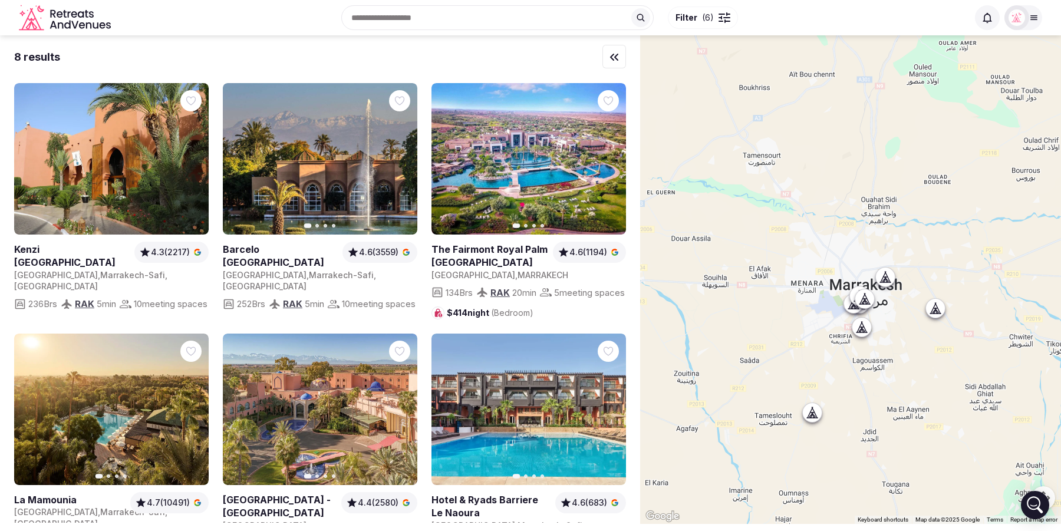
click at [697, 16] on span "Filter" at bounding box center [687, 18] width 22 height 12
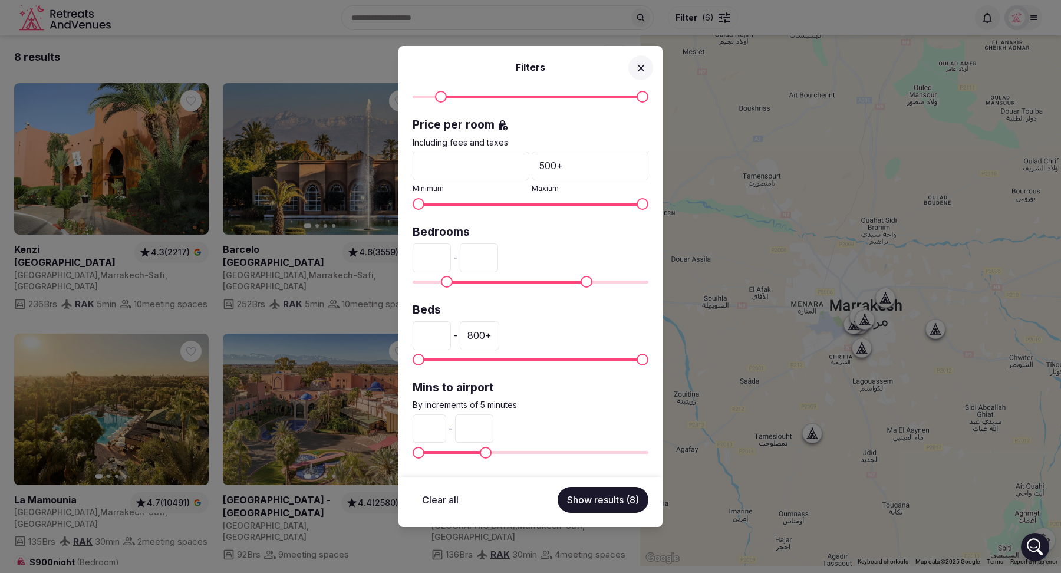
scroll to position [259, 0]
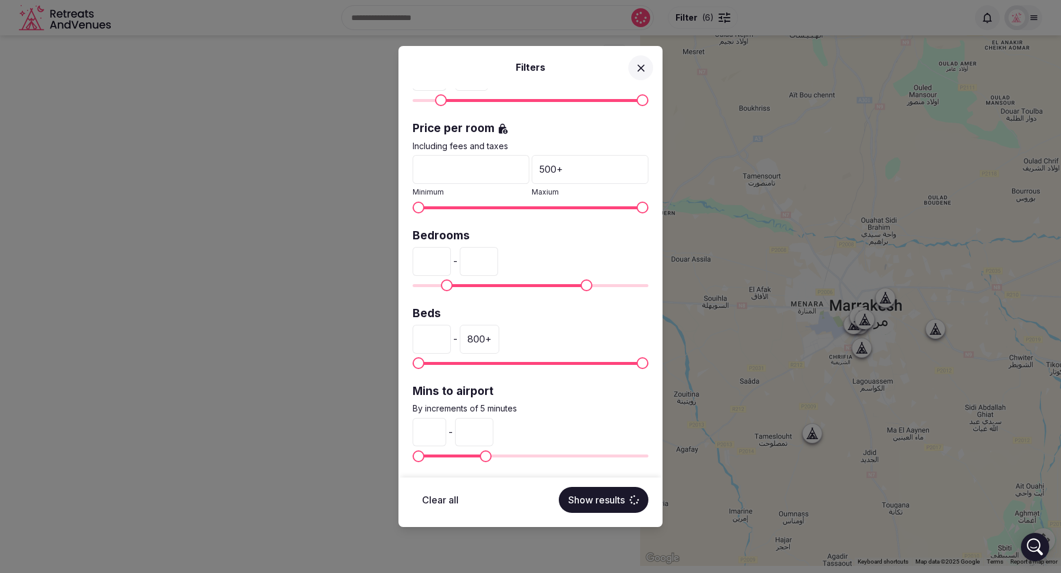
click at [644, 67] on icon at bounding box center [641, 68] width 12 height 12
